Goal: Transaction & Acquisition: Purchase product/service

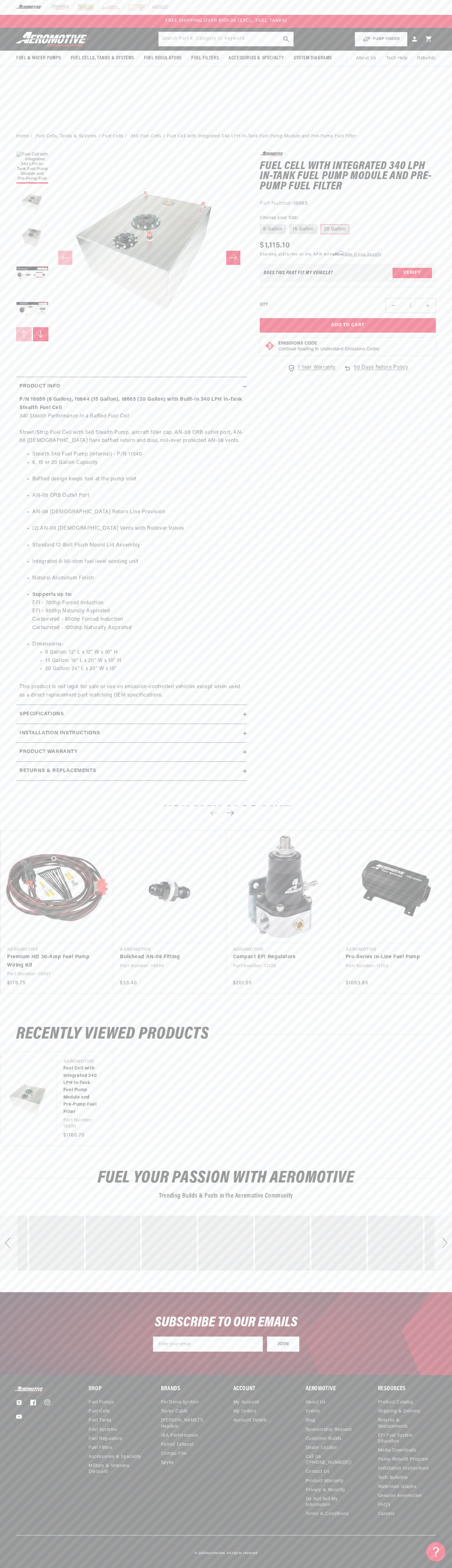
click at [370, 6] on div at bounding box center [226, 7] width 452 height 15
click at [440, 1533] on div "Twitter Facebook Instagram YouTube Shop Fuel Pumps Fuel Cells Fuel Tanks" at bounding box center [226, 1461] width 452 height 149
click at [135, 1564] on html "Skip to content Your cart Your cart is empty Loading... You may also like Subto…" at bounding box center [226, 784] width 452 height 1568
click at [26, 369] on div "0.0 star rating Write a review Fuel Cell with Integrated 340 LPH In-Tank Fuel P…" at bounding box center [131, 466] width 230 height 629
